Goal: Transaction & Acquisition: Purchase product/service

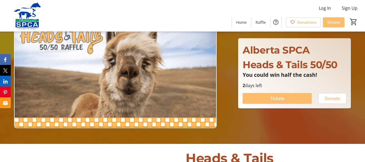
scroll to position [27, 0]
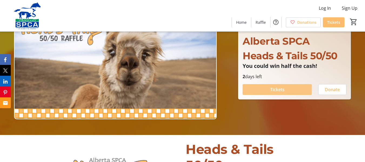
click at [286, 86] on span at bounding box center [277, 89] width 69 height 13
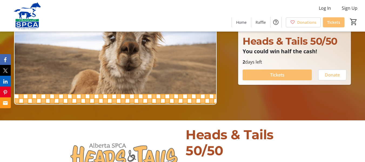
scroll to position [108, 0]
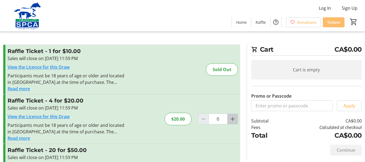
click at [234, 117] on mat-icon "Increment by one" at bounding box center [233, 119] width 6 height 6
type input "1"
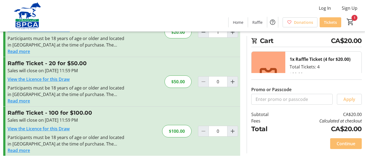
scroll to position [87, 0]
click at [349, 144] on span "Continue" at bounding box center [346, 143] width 19 height 6
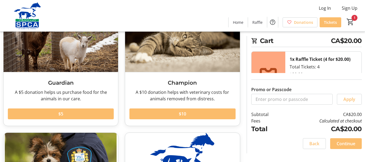
scroll to position [54, 0]
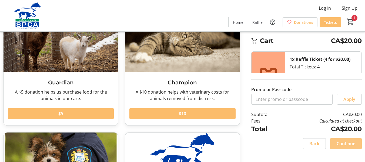
click at [356, 142] on span at bounding box center [346, 143] width 32 height 13
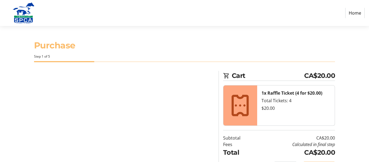
select select "CA"
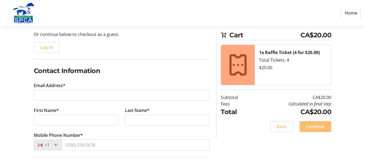
scroll to position [54, 0]
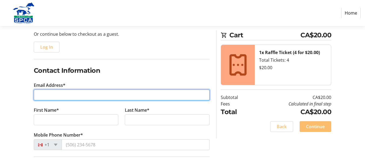
click at [41, 95] on input "Email Address*" at bounding box center [122, 95] width 176 height 11
click at [43, 94] on input "Email Address*" at bounding box center [122, 95] width 176 height 11
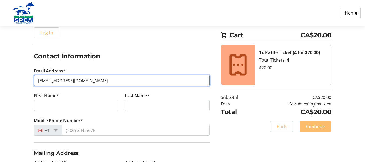
scroll to position [81, 0]
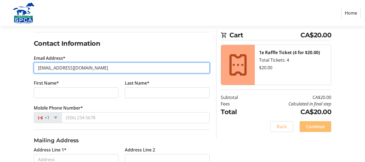
type input "[EMAIL_ADDRESS][DOMAIN_NAME]"
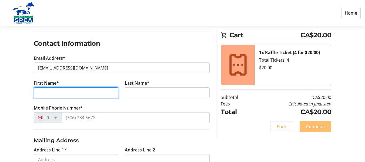
click at [42, 96] on input "First Name*" at bounding box center [76, 92] width 85 height 11
type input "[PERSON_NAME]"
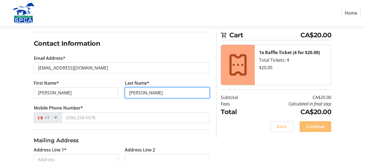
type input "[PERSON_NAME]"
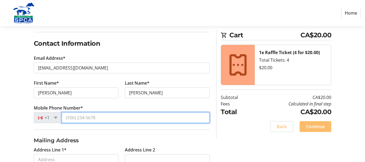
drag, startPoint x: 73, startPoint y: 119, endPoint x: 142, endPoint y: 118, distance: 69.5
click at [73, 119] on input "Mobile Phone Number*" at bounding box center [136, 117] width 148 height 11
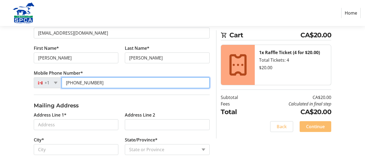
scroll to position [135, 0]
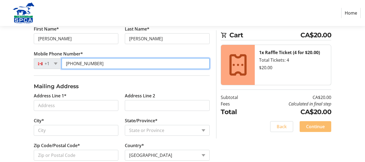
type input "[PHONE_NUMBER]"
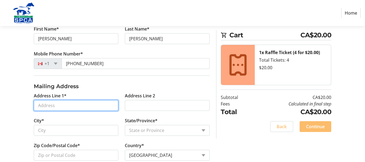
click at [45, 106] on input "Address Line 1*" at bounding box center [76, 105] width 85 height 11
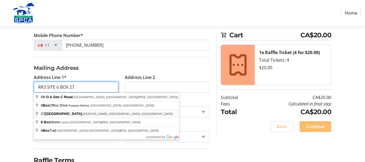
scroll to position [181, 0]
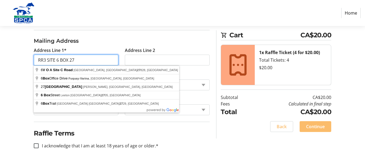
type input "RR3 SITE 6 BOX 27"
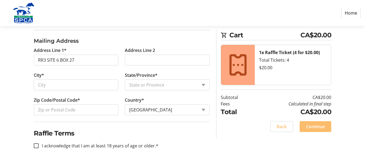
click at [91, 132] on h2 "Raffle Terms" at bounding box center [122, 133] width 176 height 10
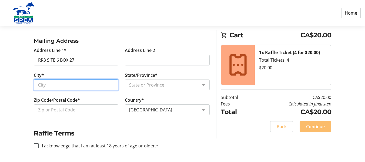
click at [44, 83] on input "City*" at bounding box center [76, 85] width 85 height 11
type input "[PERSON_NAME]"
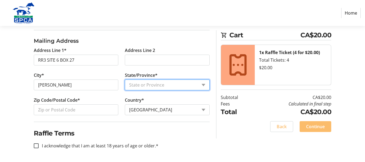
click at [205, 83] on select "State or Province State or Province [GEOGRAPHIC_DATA] [GEOGRAPHIC_DATA] [GEOGRA…" at bounding box center [167, 85] width 85 height 11
select select "AB"
click at [125, 80] on select "State or Province State or Province [GEOGRAPHIC_DATA] [GEOGRAPHIC_DATA] [GEOGRA…" at bounding box center [167, 85] width 85 height 11
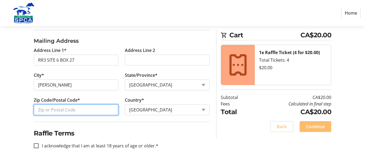
drag, startPoint x: 50, startPoint y: 110, endPoint x: 67, endPoint y: 115, distance: 18.1
click at [54, 108] on input "Zip Code/Postal Code*" at bounding box center [76, 109] width 85 height 11
type input "T0C 2J0"
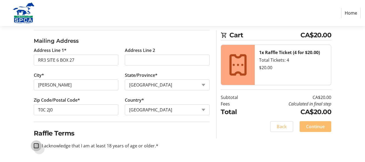
click at [35, 145] on input "I acknowledge that I am at least 18 years of age or older.*" at bounding box center [36, 145] width 5 height 5
checkbox input "true"
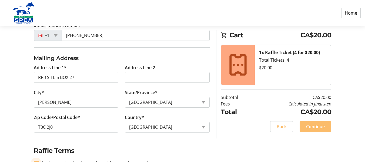
scroll to position [154, 0]
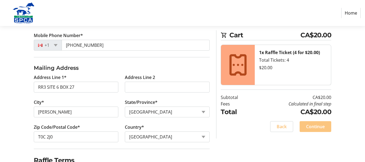
click at [316, 126] on span "Continue" at bounding box center [315, 126] width 19 height 6
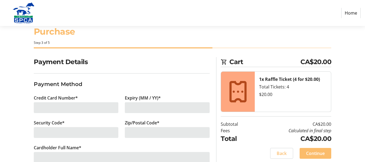
scroll to position [27, 0]
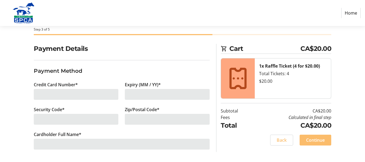
click at [42, 93] on div at bounding box center [76, 94] width 85 height 11
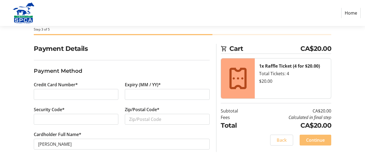
click at [38, 96] on iframe at bounding box center [76, 94] width 76 height 6
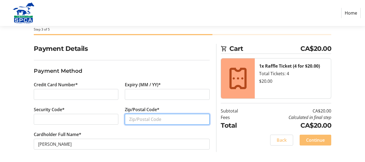
click at [137, 118] on input "Zip/Postal Code*" at bounding box center [167, 119] width 85 height 11
type input "R"
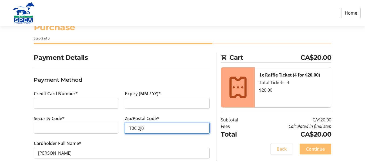
scroll to position [28, 0]
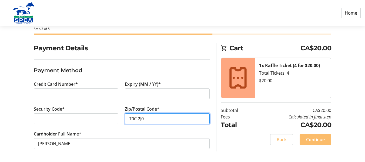
type input "T0C 2J0"
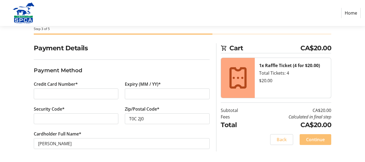
click at [319, 138] on span "Continue" at bounding box center [315, 139] width 19 height 6
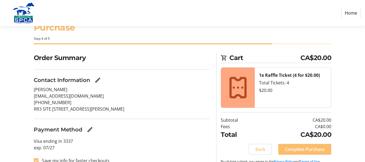
scroll to position [31, 0]
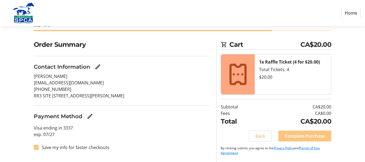
click at [302, 134] on span "Complete Purchase" at bounding box center [305, 136] width 40 height 6
